Goal: Task Accomplishment & Management: Manage account settings

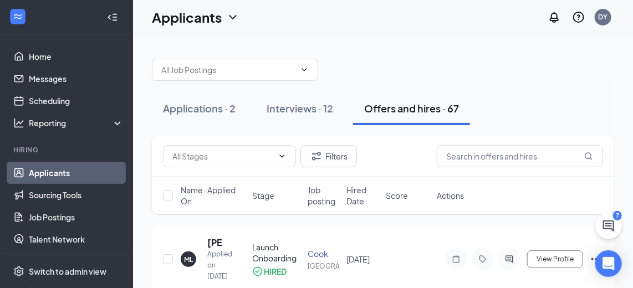
drag, startPoint x: 293, startPoint y: 100, endPoint x: 305, endPoint y: 99, distance: 12.9
click at [292, 101] on div "Interviews · 12" at bounding box center [300, 108] width 67 height 14
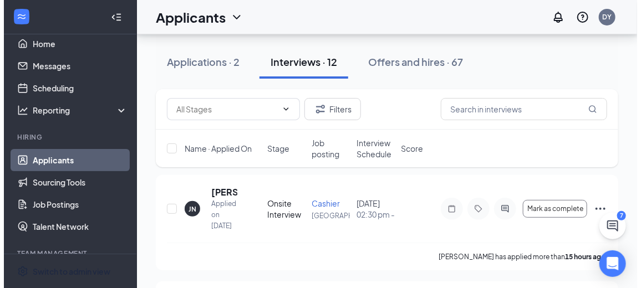
scroll to position [50, 0]
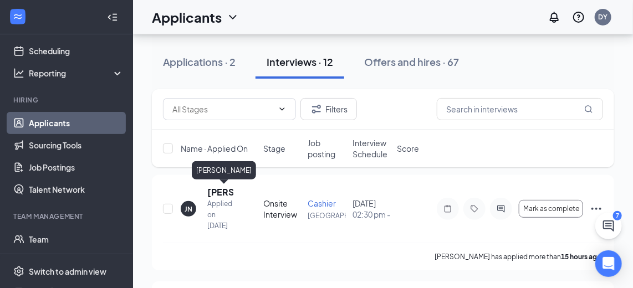
click at [220, 189] on h5 "[PERSON_NAME]" at bounding box center [220, 192] width 26 height 12
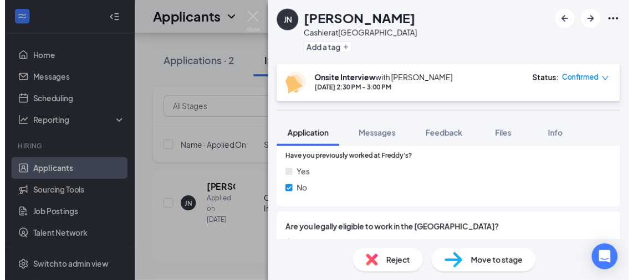
scroll to position [604, 0]
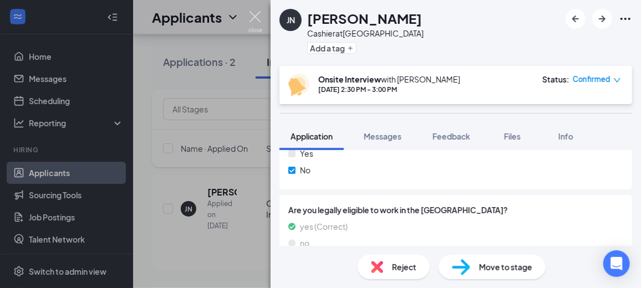
click at [252, 17] on img at bounding box center [255, 22] width 14 height 22
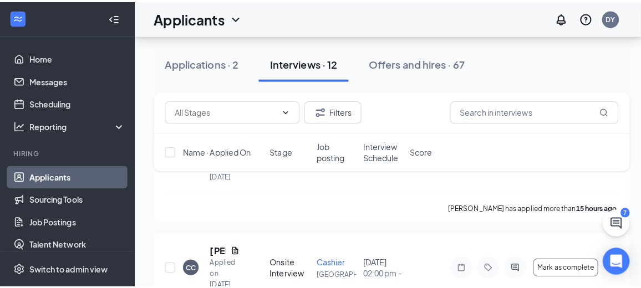
scroll to position [100, 0]
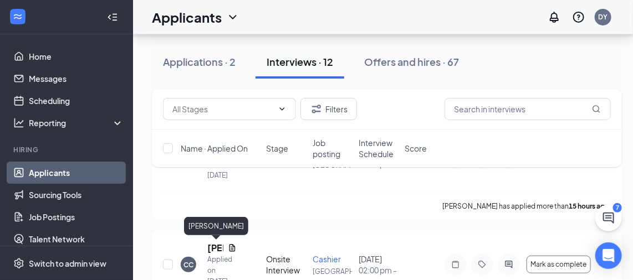
click at [211, 245] on h5 "[PERSON_NAME]" at bounding box center [215, 248] width 16 height 12
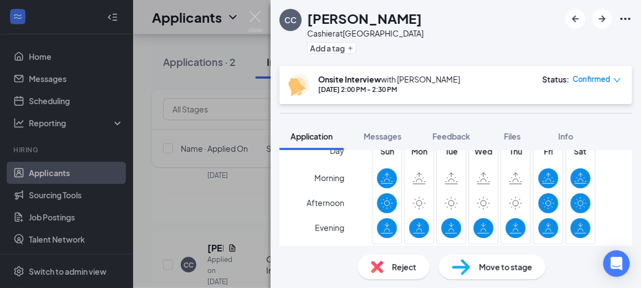
scroll to position [352, 0]
click at [514, 141] on div "Files" at bounding box center [512, 136] width 22 height 11
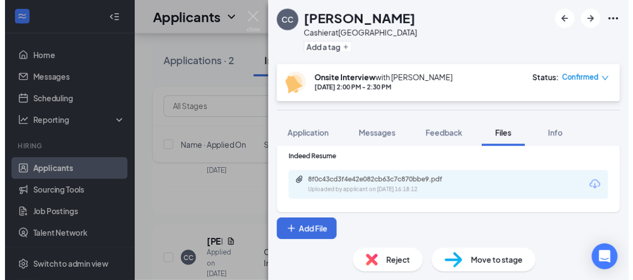
scroll to position [11, 0]
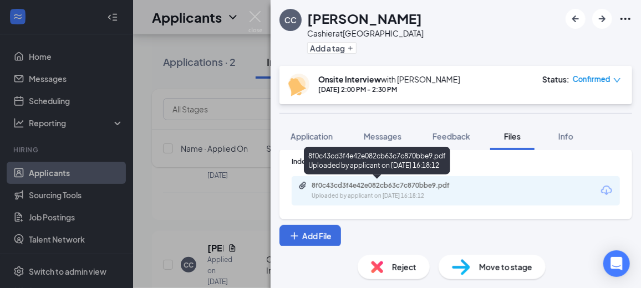
click at [357, 189] on div "8f0c43cd3f4e42e082cb63c7c870bbe9.pdf Uploaded by applicant on [DATE] 16:18:12" at bounding box center [388, 190] width 180 height 19
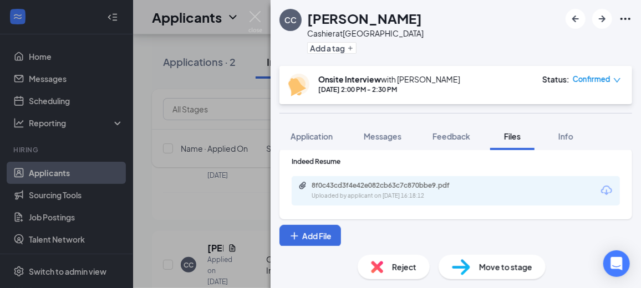
click at [258, 14] on img at bounding box center [255, 22] width 14 height 22
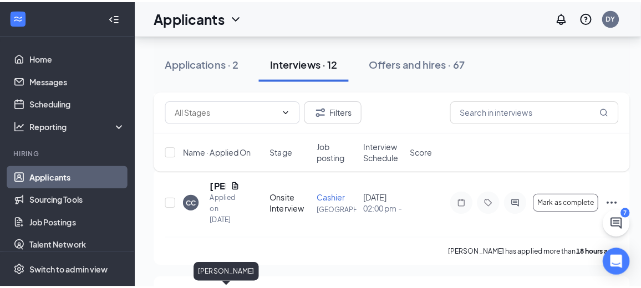
scroll to position [151, 0]
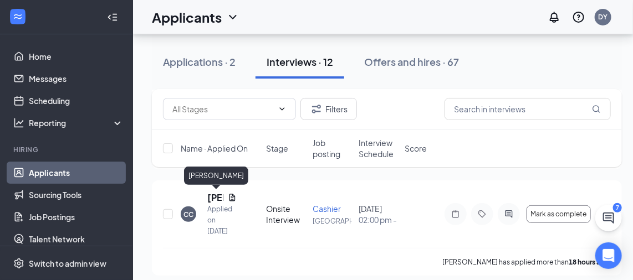
click at [212, 197] on h5 "[PERSON_NAME]" at bounding box center [215, 198] width 16 height 12
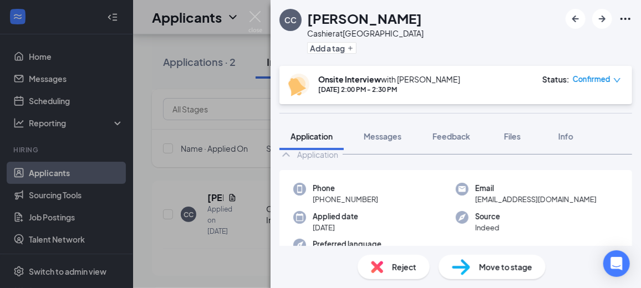
scroll to position [50, 0]
